Goal: Navigation & Orientation: Go to known website

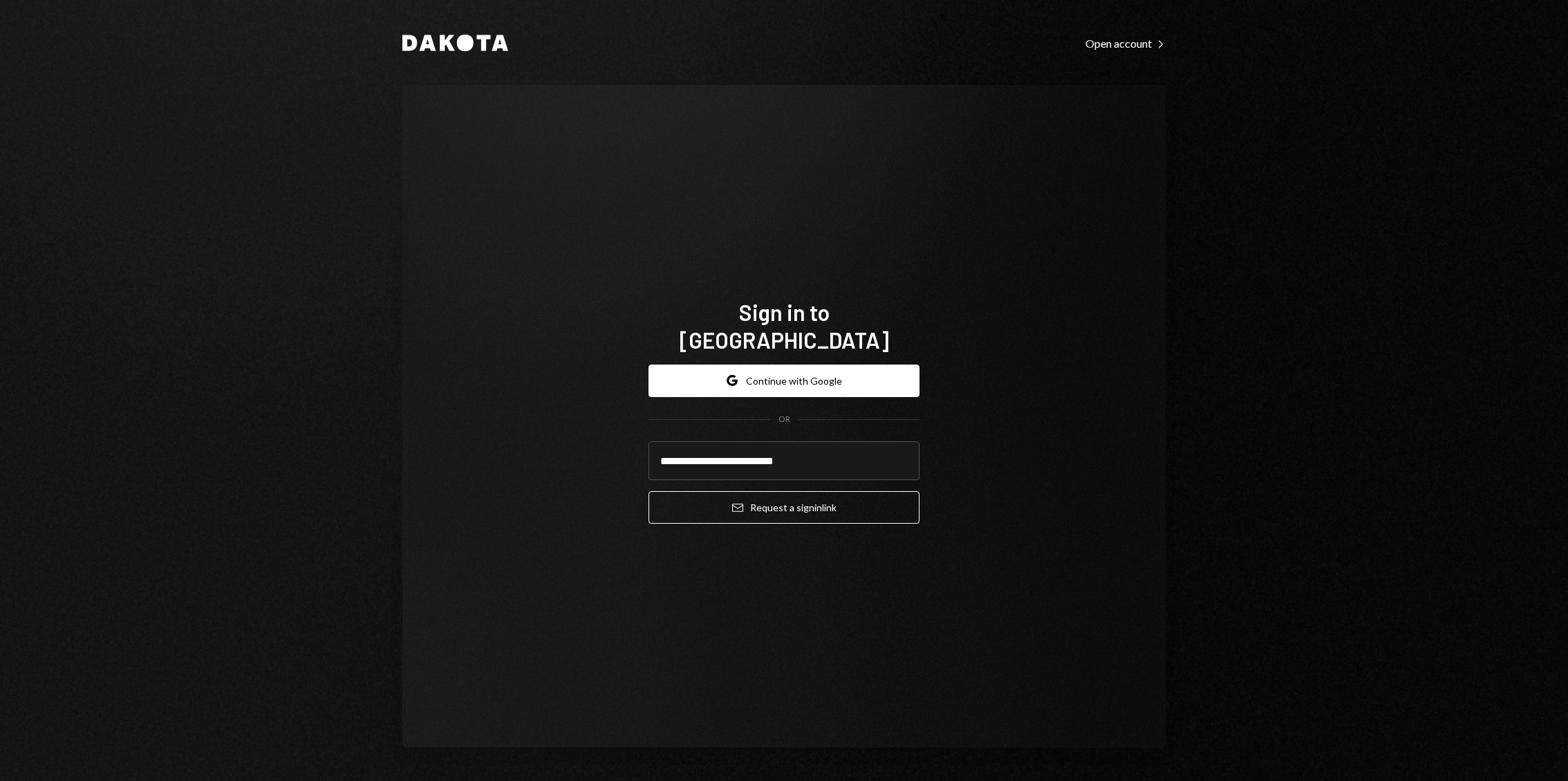
type input "**********"
click at [649, 491] on button "Email Request a sign in link" at bounding box center [784, 507] width 271 height 33
